Goal: Communication & Community: Answer question/provide support

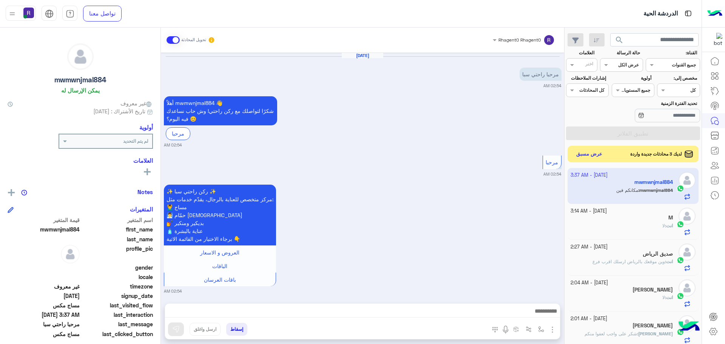
scroll to position [549, 0]
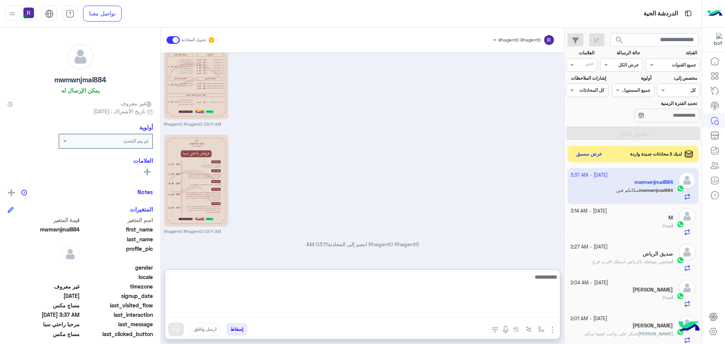
paste textarea "**********"
type textarea "**********"
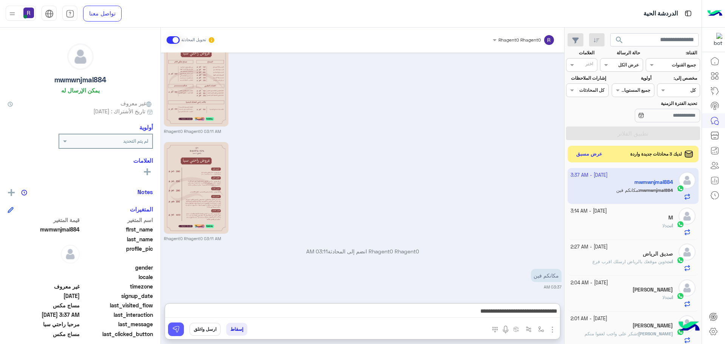
click at [177, 333] on button at bounding box center [176, 329] width 16 height 14
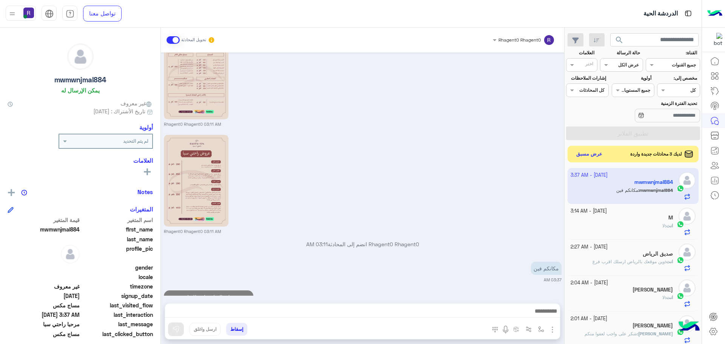
scroll to position [578, 0]
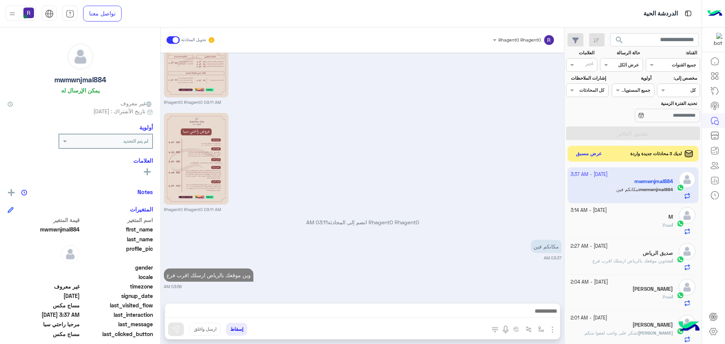
click at [594, 153] on button "عرض مسبق" at bounding box center [589, 154] width 32 height 10
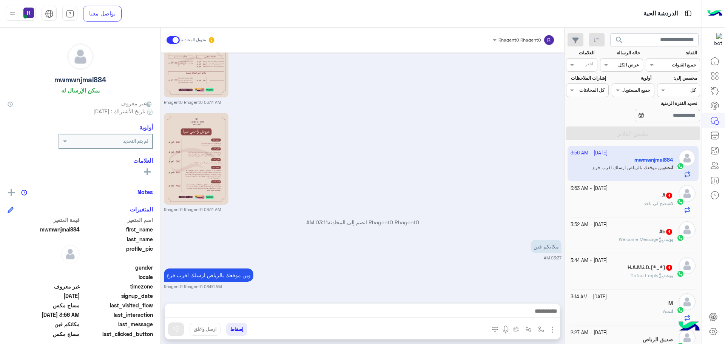
scroll to position [614, 0]
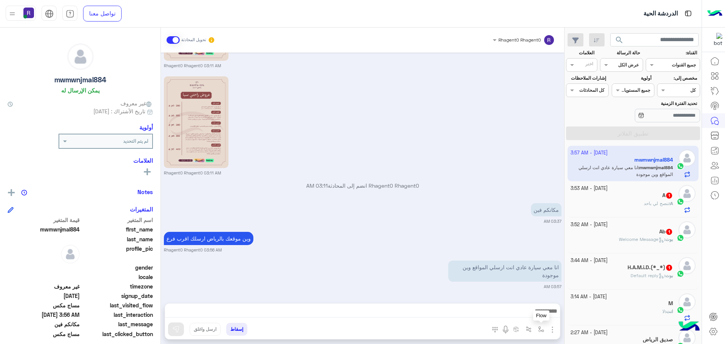
drag, startPoint x: 541, startPoint y: 331, endPoint x: 537, endPoint y: 327, distance: 5.9
click at [541, 331] on img "button" at bounding box center [541, 329] width 6 height 6
click at [531, 313] on input "text" at bounding box center [524, 311] width 38 height 7
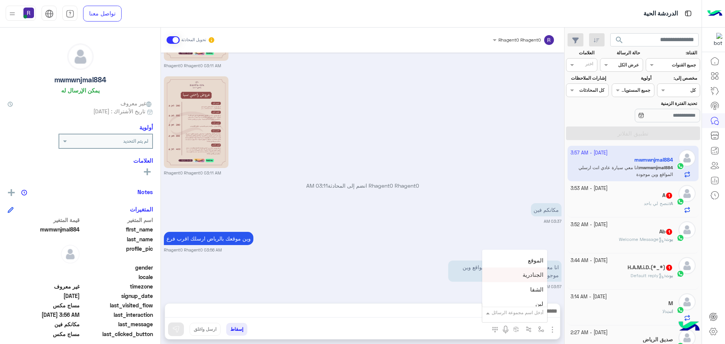
click at [525, 279] on div "الجنادرية" at bounding box center [514, 275] width 65 height 15
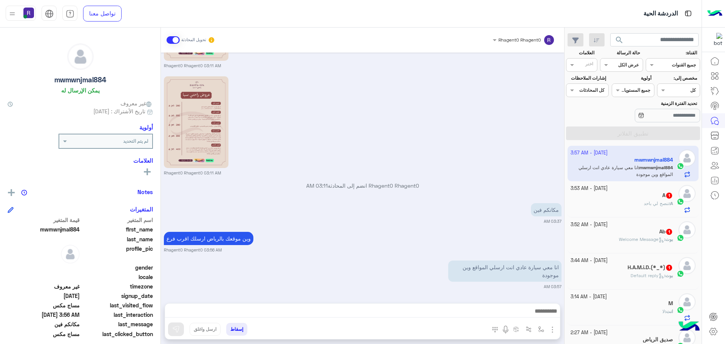
type textarea "*********"
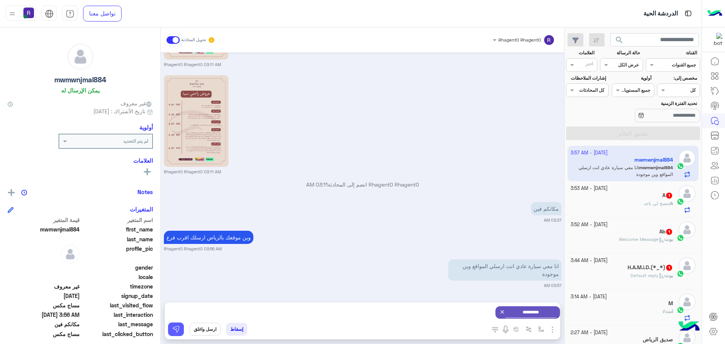
click at [172, 326] on img at bounding box center [176, 329] width 8 height 8
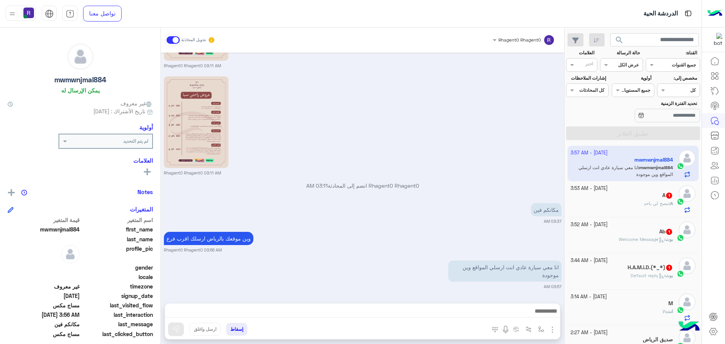
scroll to position [614, 0]
click at [538, 328] on img "button" at bounding box center [541, 329] width 6 height 6
click at [536, 313] on input "text" at bounding box center [524, 311] width 38 height 7
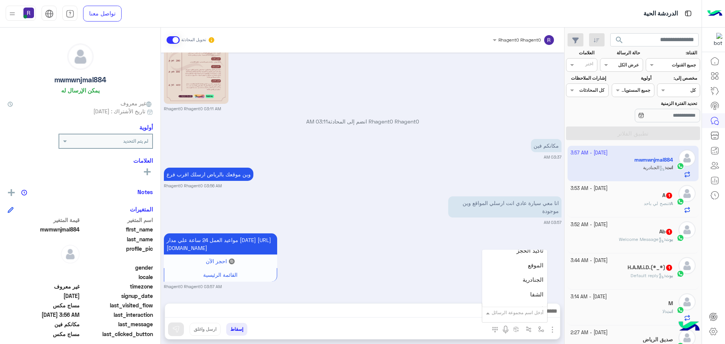
scroll to position [491, 0]
click at [530, 286] on span "الشفا" at bounding box center [536, 289] width 13 height 7
type textarea "*****"
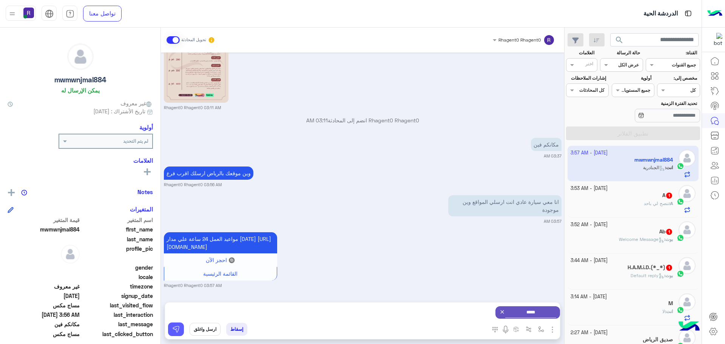
click at [180, 330] on button at bounding box center [176, 329] width 16 height 14
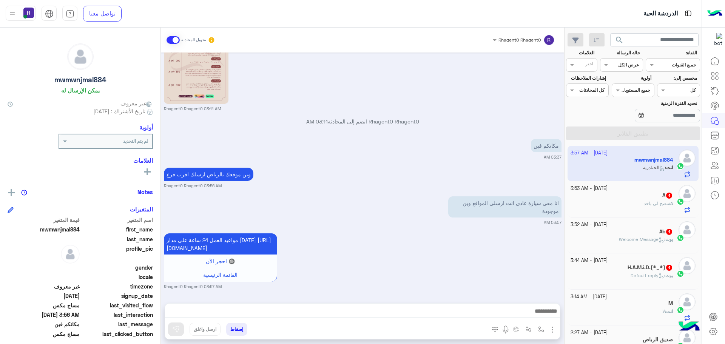
scroll to position [686, 0]
click at [551, 329] on img "button" at bounding box center [552, 329] width 9 height 9
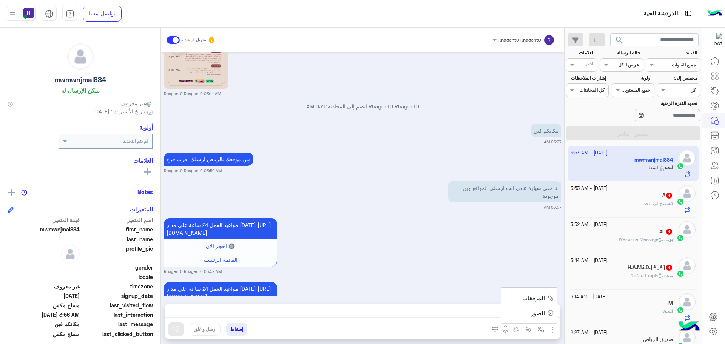
scroll to position [758, 0]
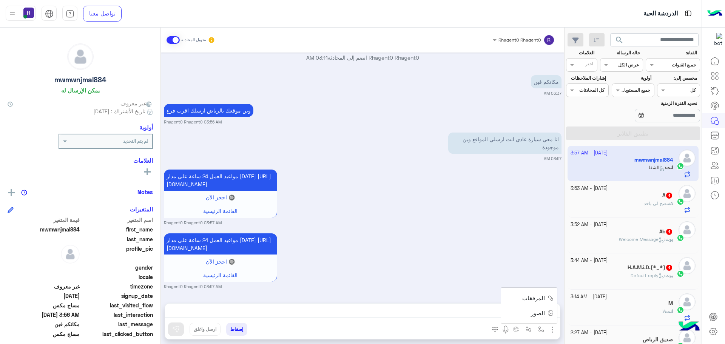
click at [547, 316] on img at bounding box center [550, 313] width 6 height 9
click at [542, 329] on img "button" at bounding box center [541, 329] width 6 height 6
click at [535, 314] on input "text" at bounding box center [524, 311] width 38 height 7
click at [525, 271] on div "لبن" at bounding box center [514, 266] width 65 height 15
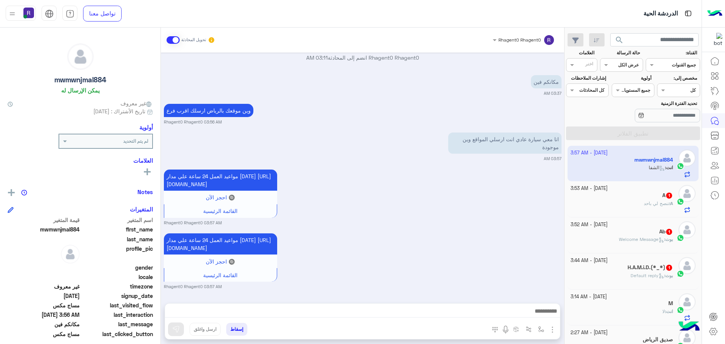
type textarea "***"
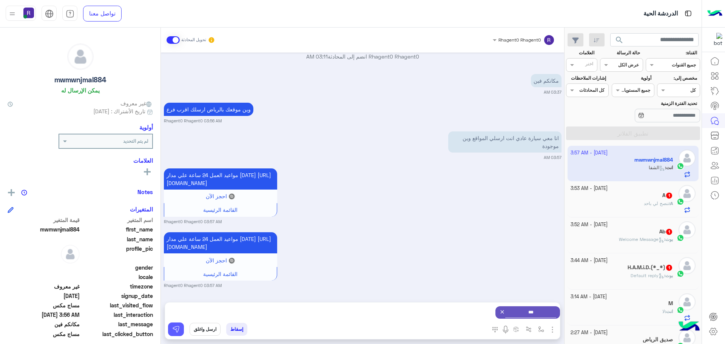
click at [178, 332] on img at bounding box center [176, 329] width 8 height 8
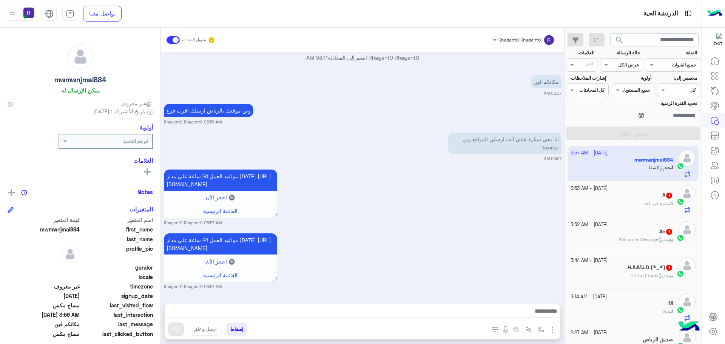
scroll to position [758, 0]
click at [536, 328] on button "button" at bounding box center [541, 329] width 12 height 12
click at [529, 317] on div "أدخل اسم مجموعة الرسائل" at bounding box center [514, 313] width 65 height 14
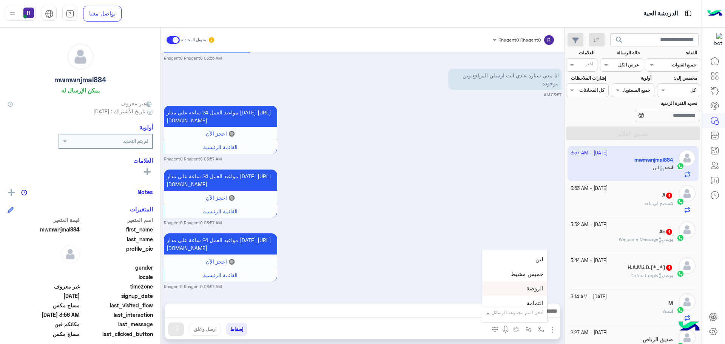
scroll to position [528, 0]
click at [513, 297] on div "الروضة" at bounding box center [514, 295] width 65 height 15
type textarea "******"
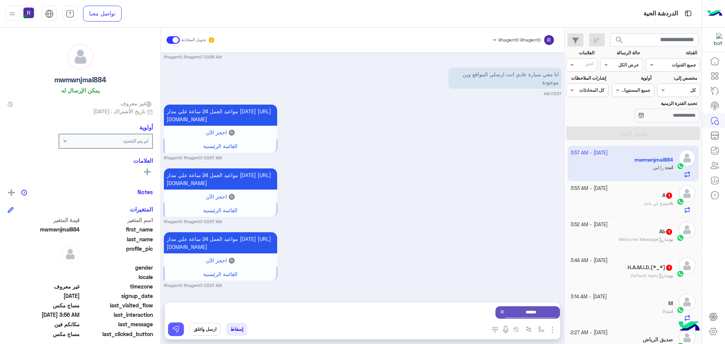
click at [176, 325] on button at bounding box center [176, 329] width 16 height 14
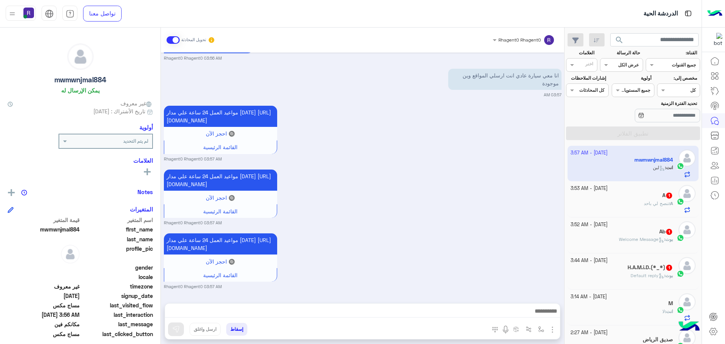
scroll to position [902, 0]
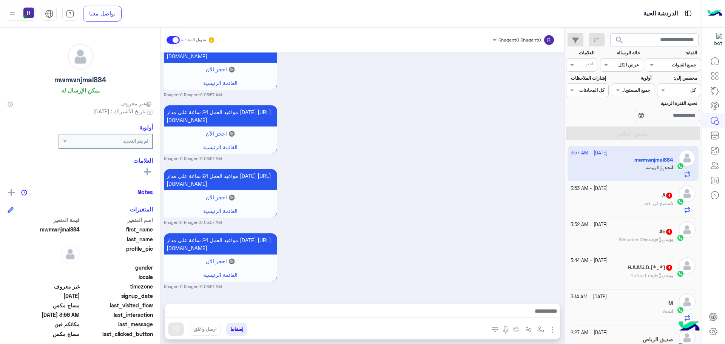
click at [665, 269] on h5 "H.A.M.i.D.(⁠*⁠_⁠*⁠) 1" at bounding box center [649, 267] width 45 height 6
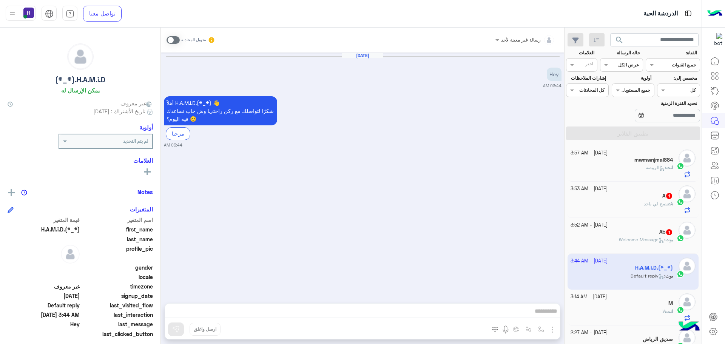
click at [179, 41] on span at bounding box center [172, 40] width 13 height 8
click at [549, 326] on img "button" at bounding box center [552, 329] width 9 height 9
click at [542, 315] on span "الصور" at bounding box center [538, 313] width 14 height 9
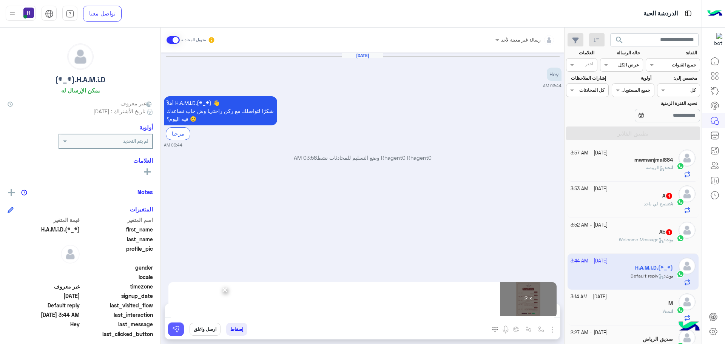
click at [177, 328] on img at bounding box center [176, 329] width 8 height 8
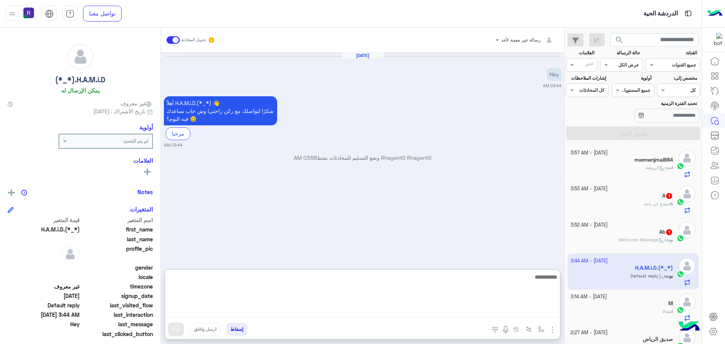
paste textarea "**********"
type textarea "**********"
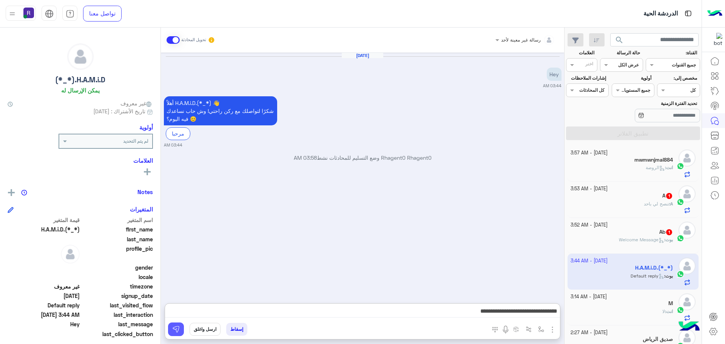
click at [179, 330] on img at bounding box center [176, 329] width 8 height 8
click at [652, 239] on span "Welcome Message" at bounding box center [641, 240] width 45 height 6
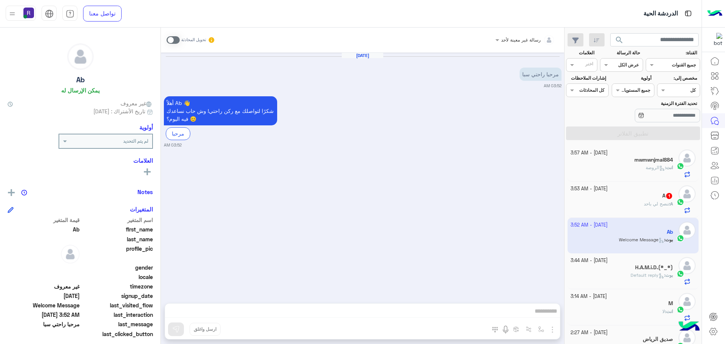
click at [175, 42] on span at bounding box center [172, 40] width 13 height 8
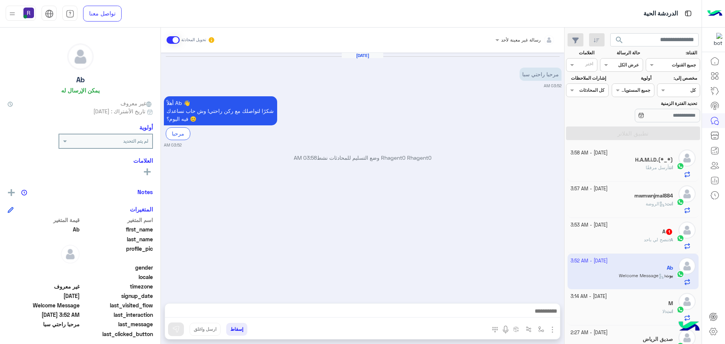
click at [551, 331] on img "button" at bounding box center [552, 329] width 9 height 9
click at [531, 312] on button "الصور" at bounding box center [541, 312] width 32 height 15
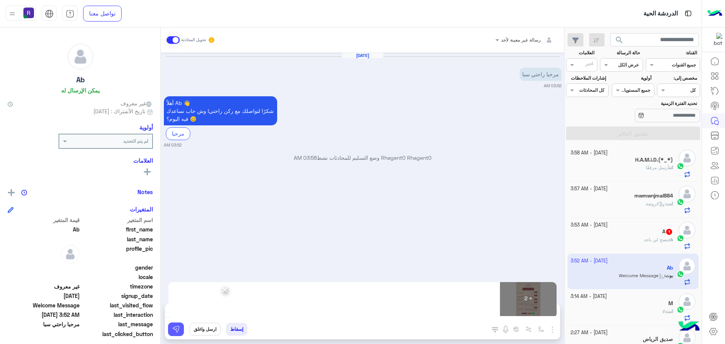
click at [172, 328] on img at bounding box center [176, 329] width 8 height 8
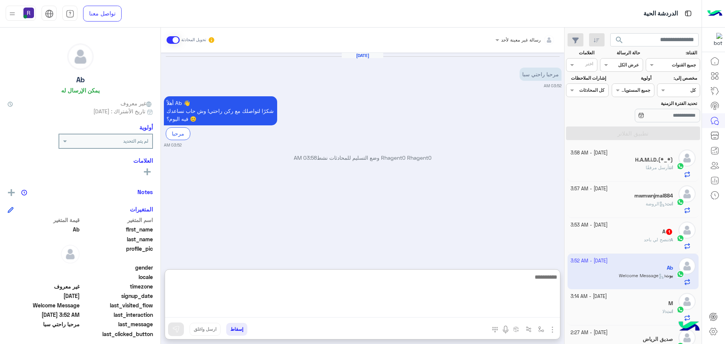
paste textarea "**********"
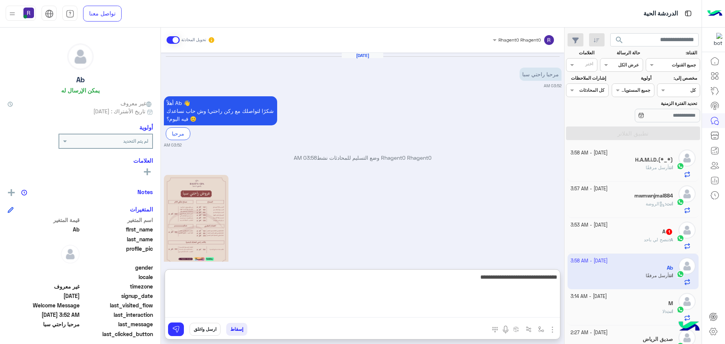
scroll to position [146, 0]
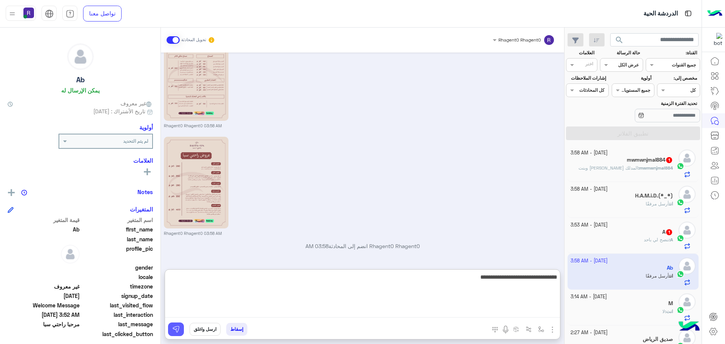
type textarea "**********"
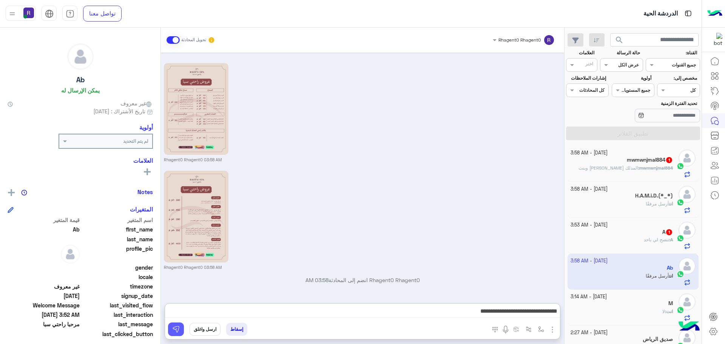
click at [176, 329] on img at bounding box center [176, 329] width 8 height 8
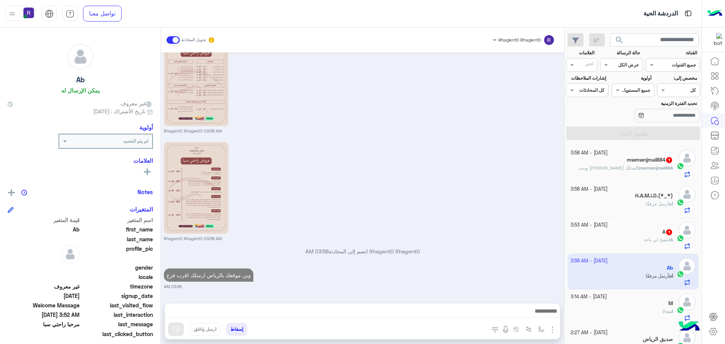
scroll to position [140, 0]
click at [651, 244] on div "A : تنصح لي باحد" at bounding box center [621, 242] width 103 height 13
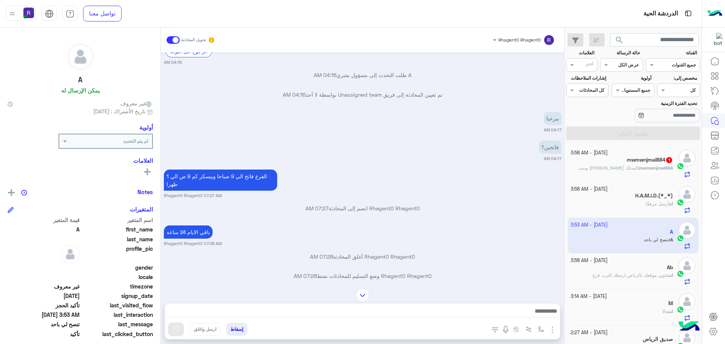
scroll to position [512, 0]
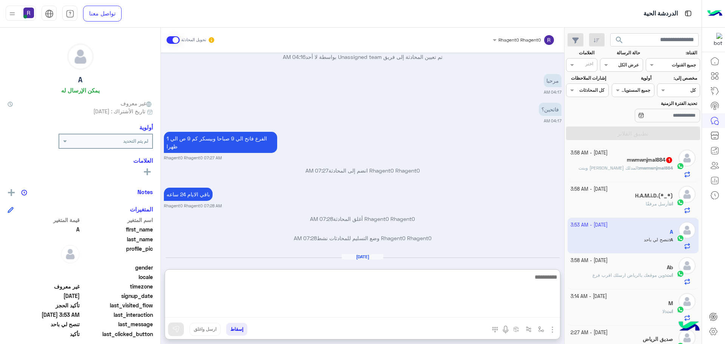
click at [406, 308] on textarea at bounding box center [362, 294] width 395 height 45
type textarea "**********"
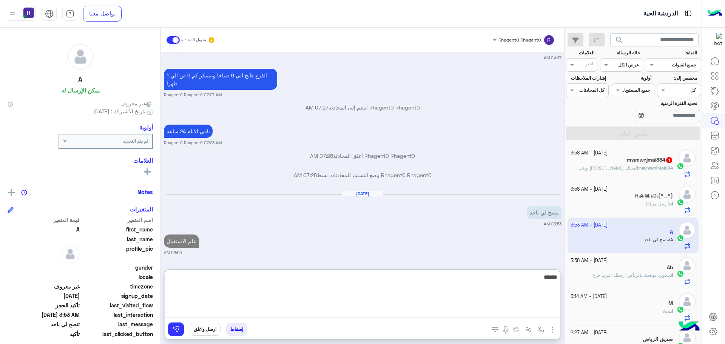
scroll to position [594, 0]
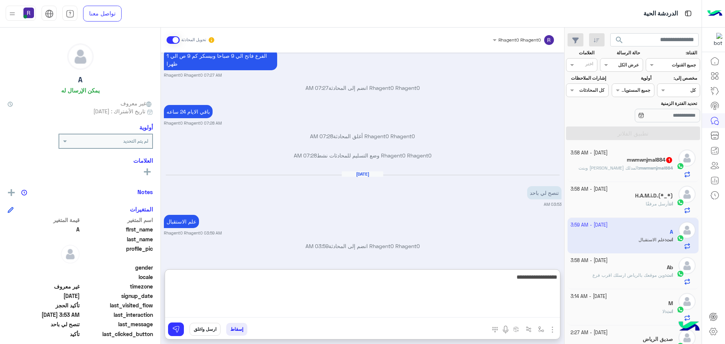
type textarea "**********"
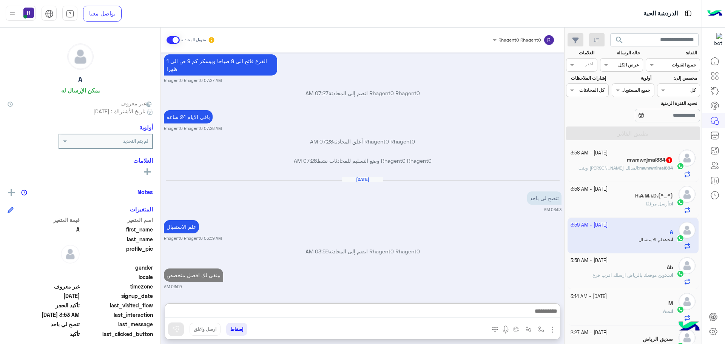
click at [629, 165] on p "mwmwnjmal884 : المدلك [PERSON_NAME] وبنت" at bounding box center [625, 168] width 94 height 7
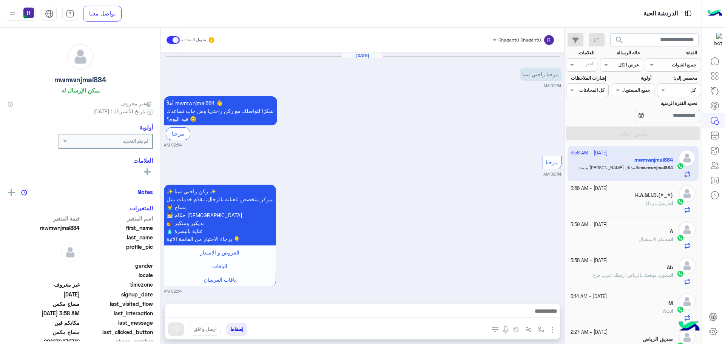
scroll to position [931, 0]
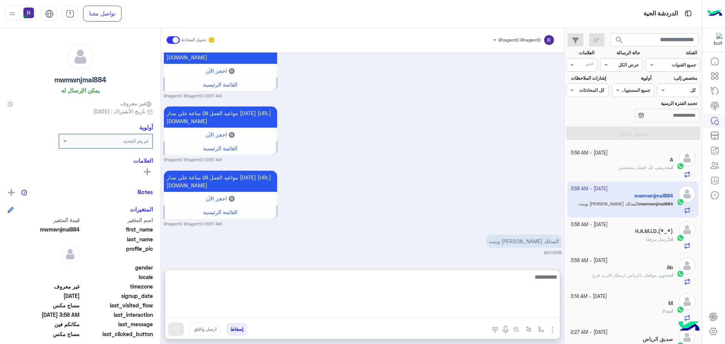
click at [363, 309] on textarea at bounding box center [362, 294] width 395 height 45
type textarea "*********"
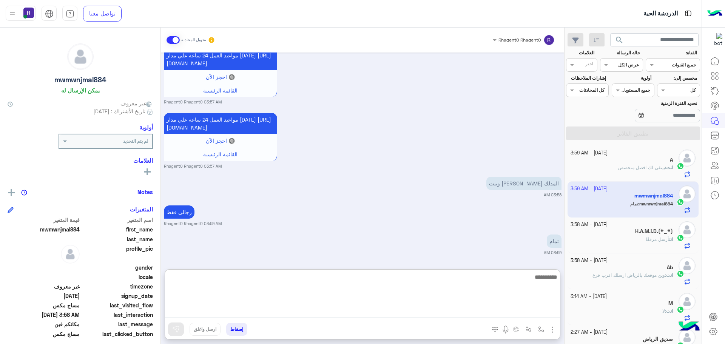
scroll to position [1051, 0]
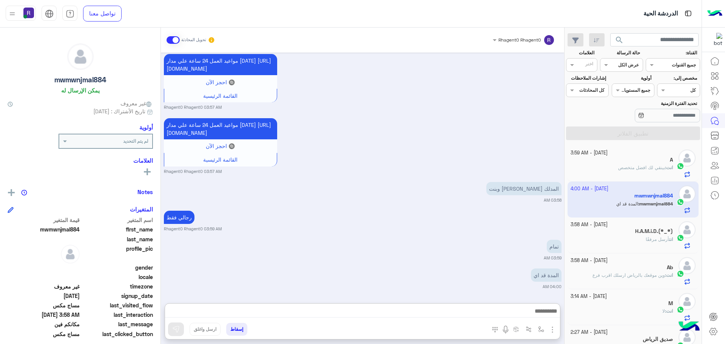
click at [410, 238] on div "تمام 03:59 AM" at bounding box center [362, 249] width 397 height 23
click at [648, 275] on span "وين موقعك بالرياض ارسلك اقرب فرع" at bounding box center [628, 275] width 72 height 6
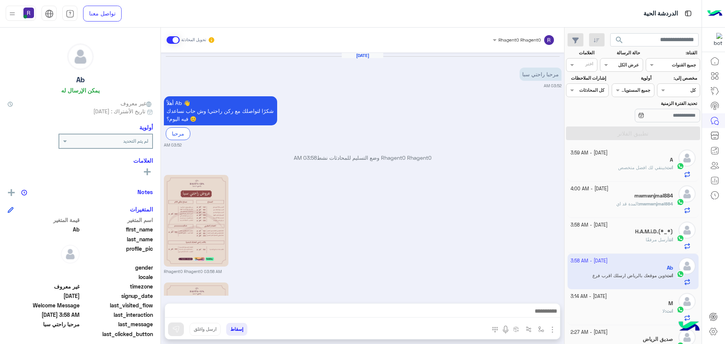
scroll to position [140, 0]
